Goal: Navigation & Orientation: Find specific page/section

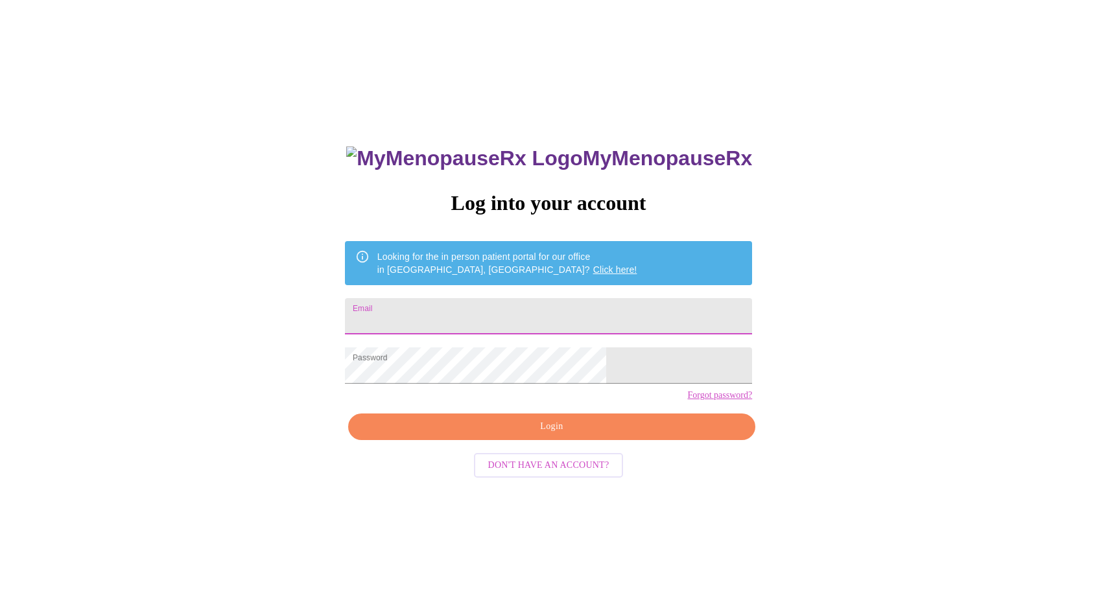
click at [581, 313] on input "Email" at bounding box center [548, 316] width 407 height 36
type input "[EMAIL_ADDRESS][DOMAIN_NAME]"
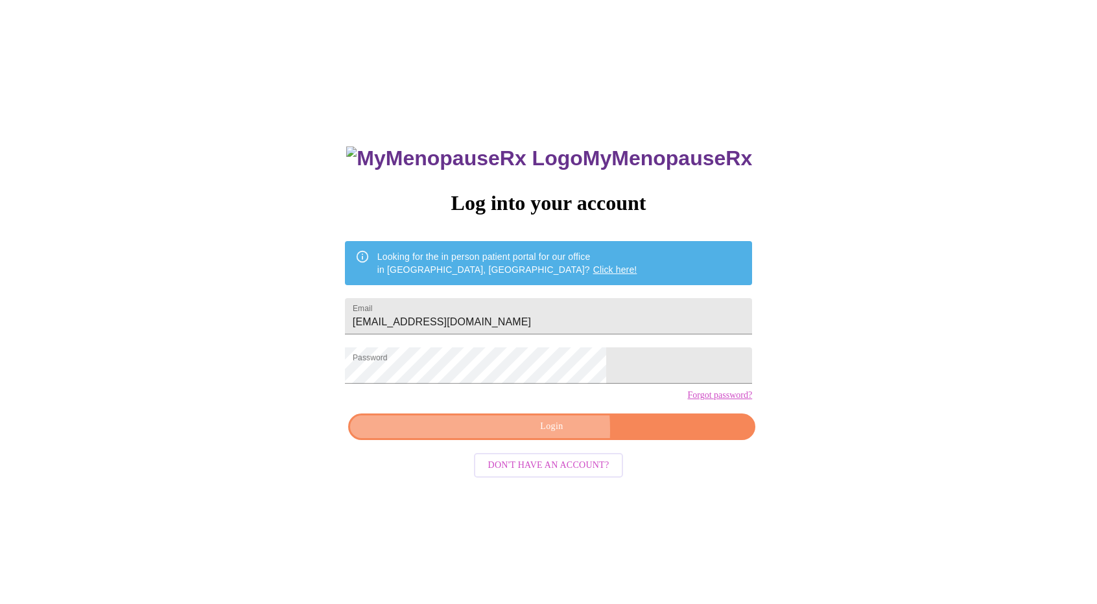
click at [479, 435] on span "Login" at bounding box center [551, 427] width 377 height 16
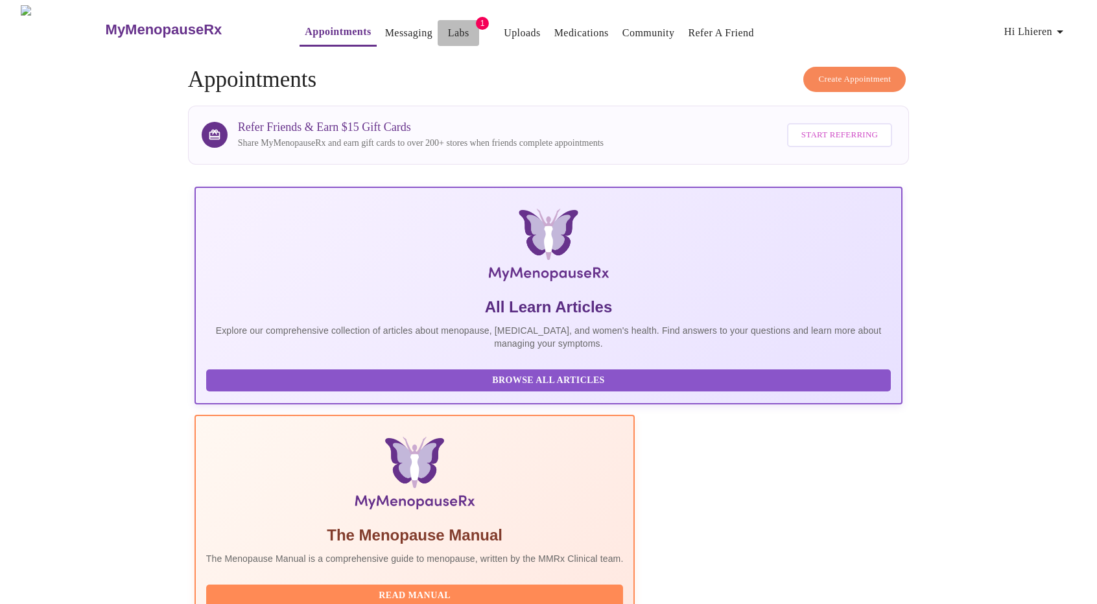
click at [448, 27] on link "Labs" at bounding box center [458, 33] width 21 height 18
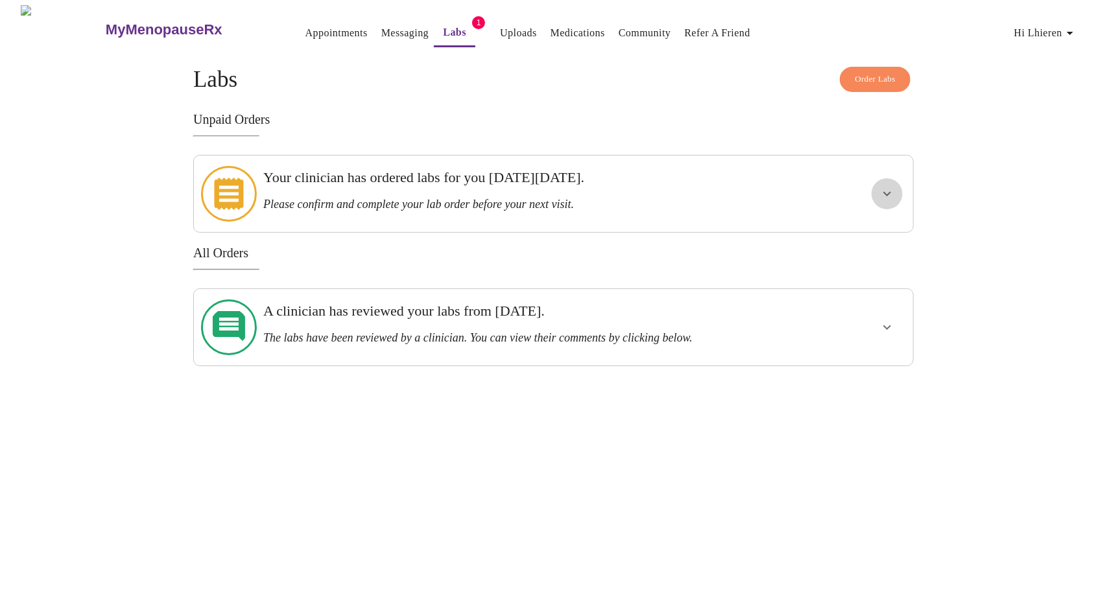
click at [890, 191] on icon "show more" at bounding box center [887, 194] width 16 height 16
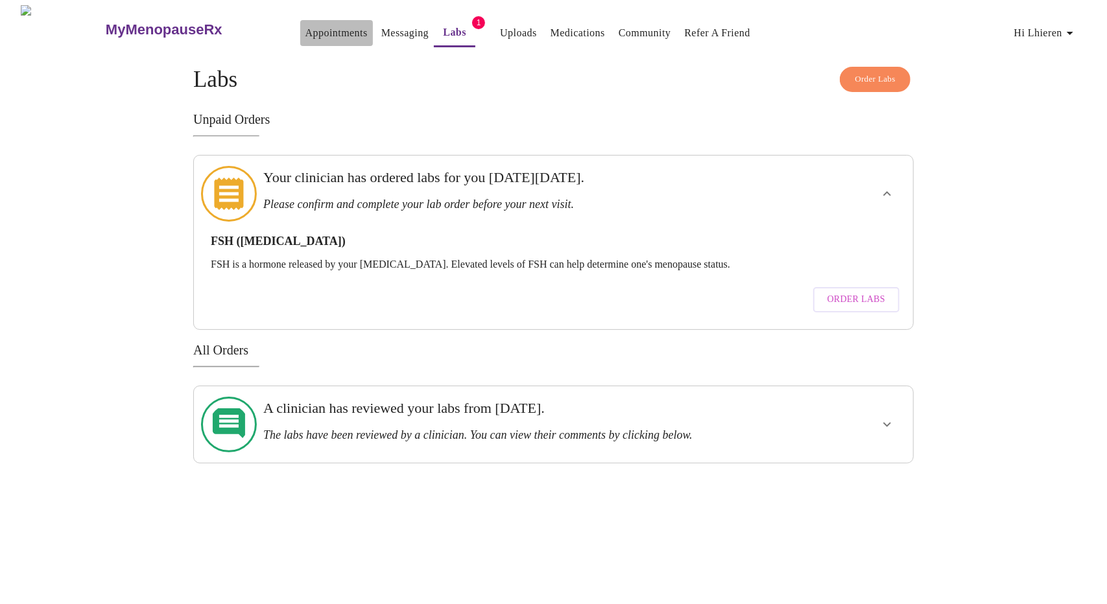
click at [305, 34] on link "Appointments" at bounding box center [336, 33] width 62 height 18
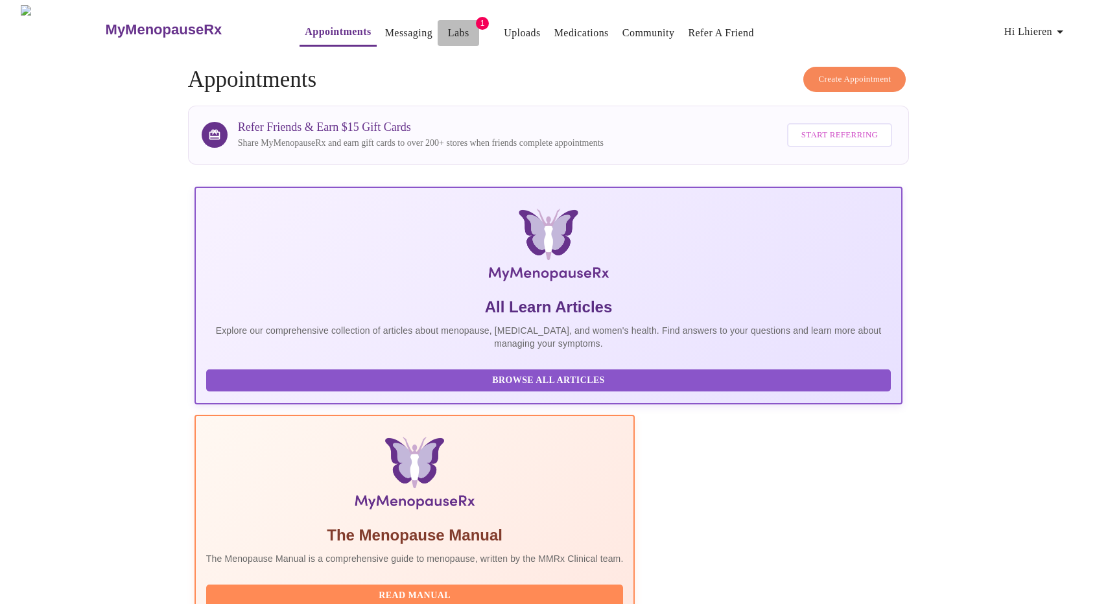
click at [448, 29] on link "Labs" at bounding box center [458, 33] width 21 height 18
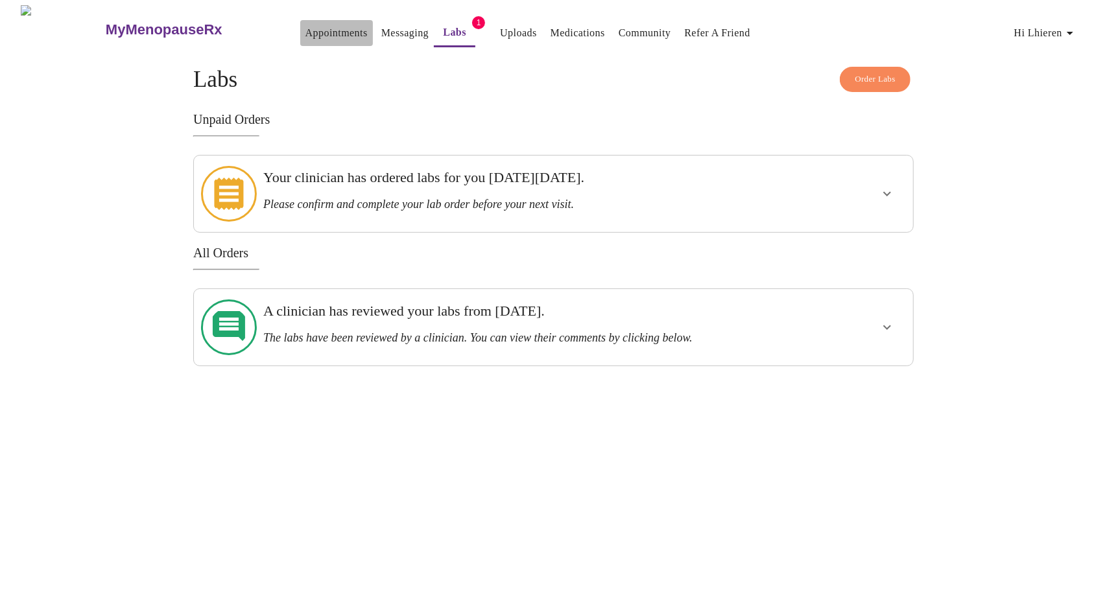
click at [305, 30] on link "Appointments" at bounding box center [336, 33] width 62 height 18
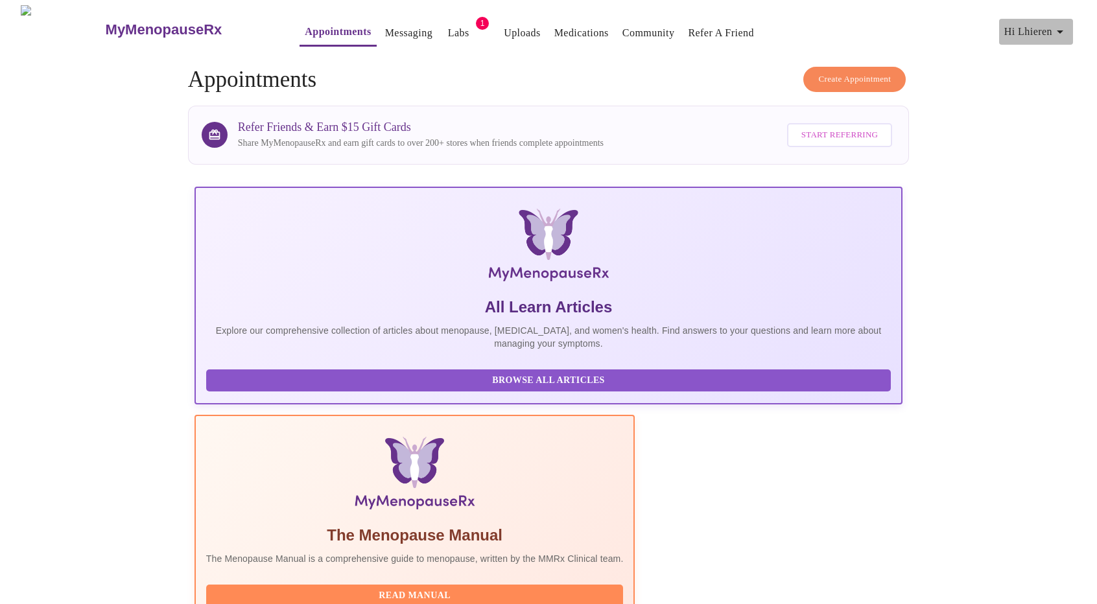
click at [1066, 30] on icon "button" at bounding box center [1061, 32] width 16 height 16
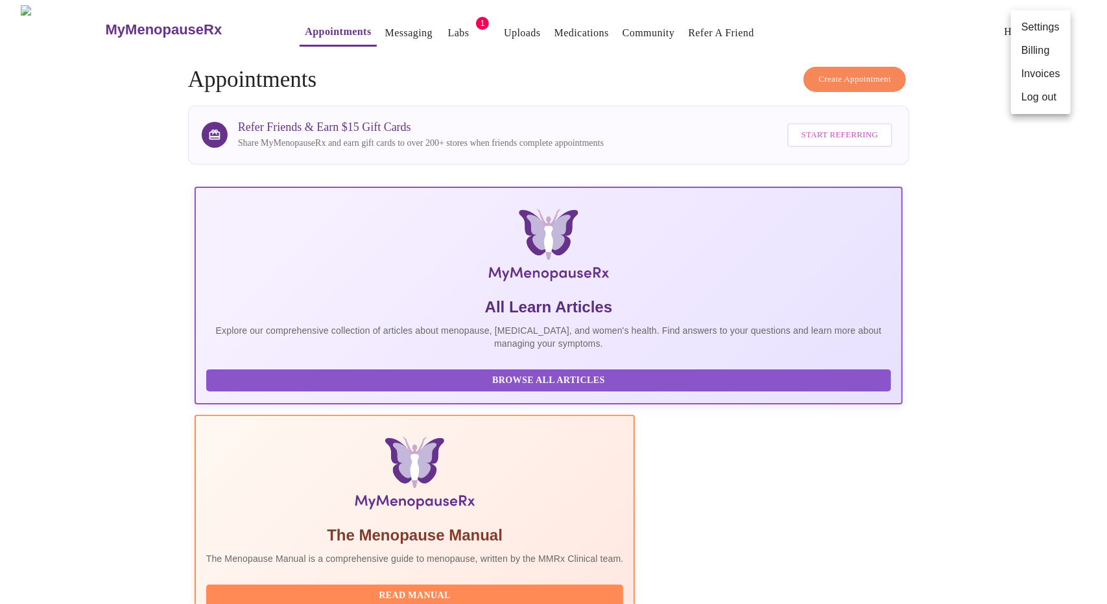
click at [375, 26] on div at bounding box center [553, 302] width 1107 height 604
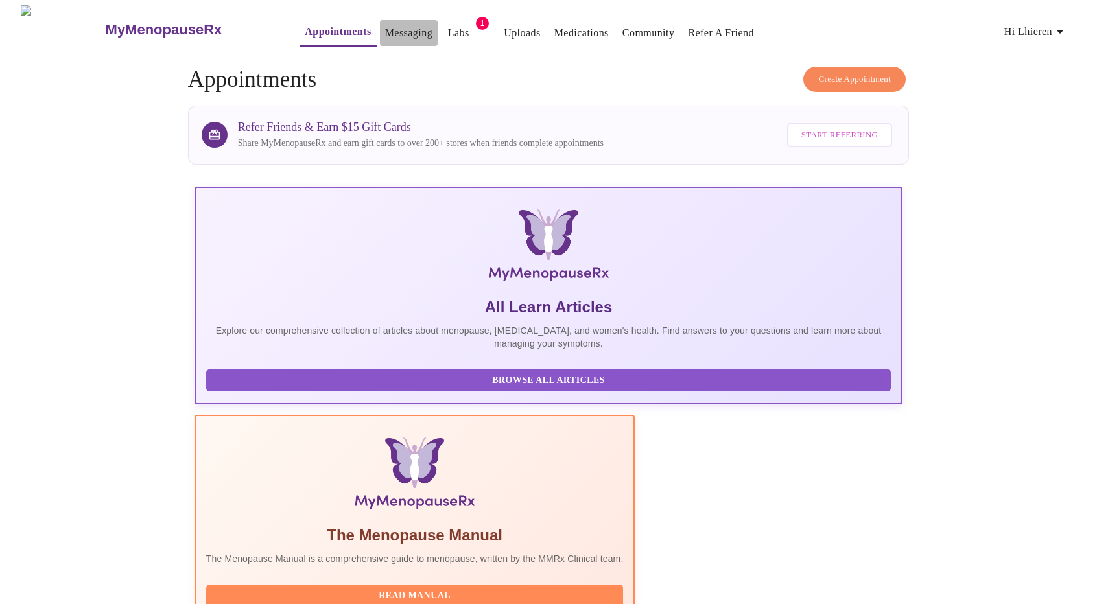
click at [387, 32] on link "Messaging" at bounding box center [408, 33] width 47 height 18
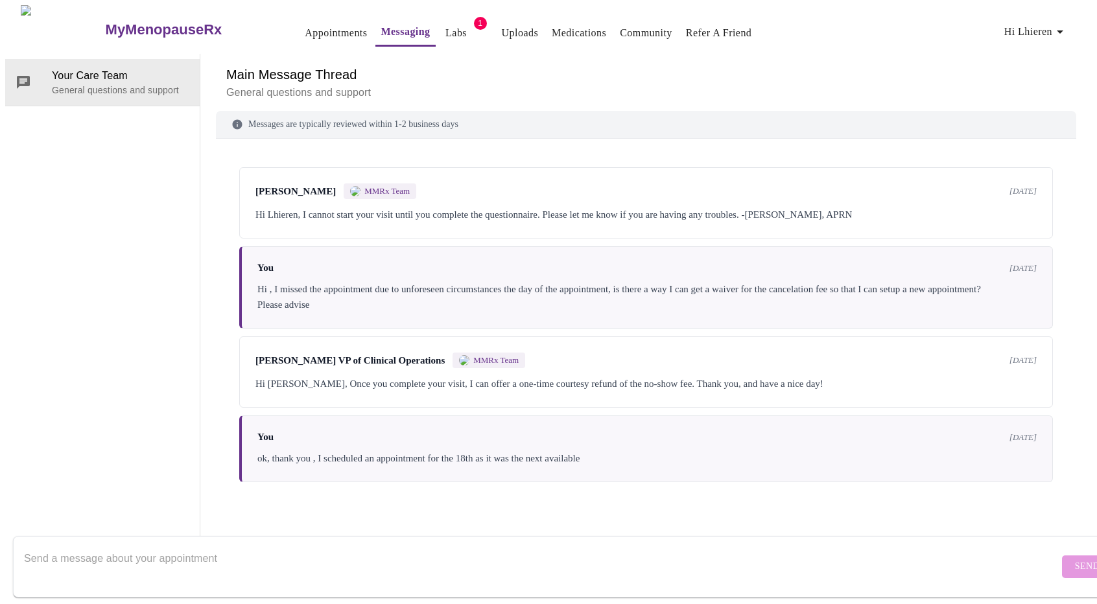
click at [130, 23] on h3 "MyMenopauseRx" at bounding box center [164, 29] width 117 height 17
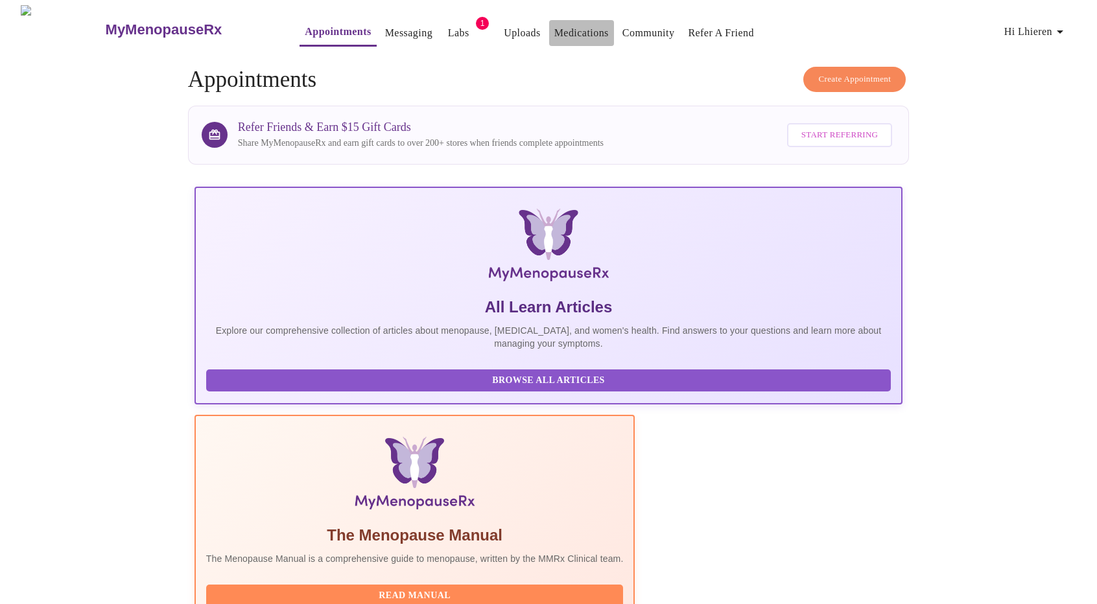
click at [554, 24] on link "Medications" at bounding box center [581, 33] width 54 height 18
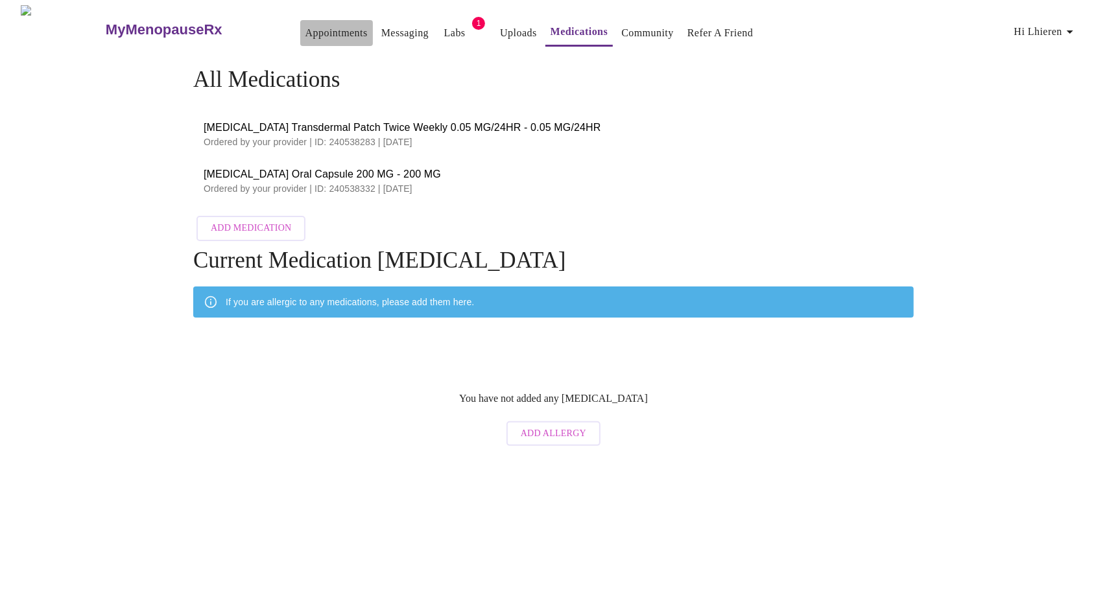
click at [312, 34] on link "Appointments" at bounding box center [336, 33] width 62 height 18
